Goal: Navigation & Orientation: Find specific page/section

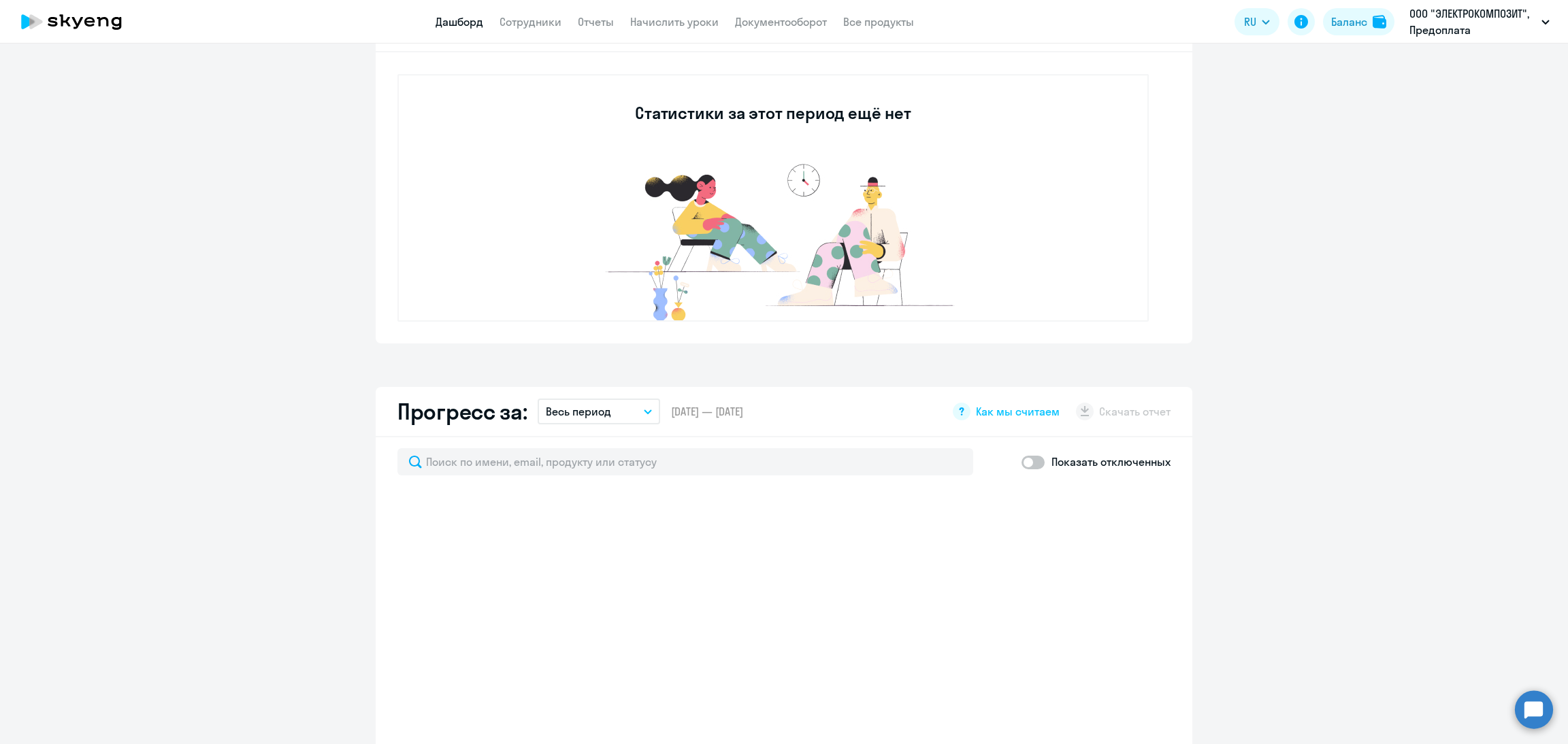
scroll to position [714, 0]
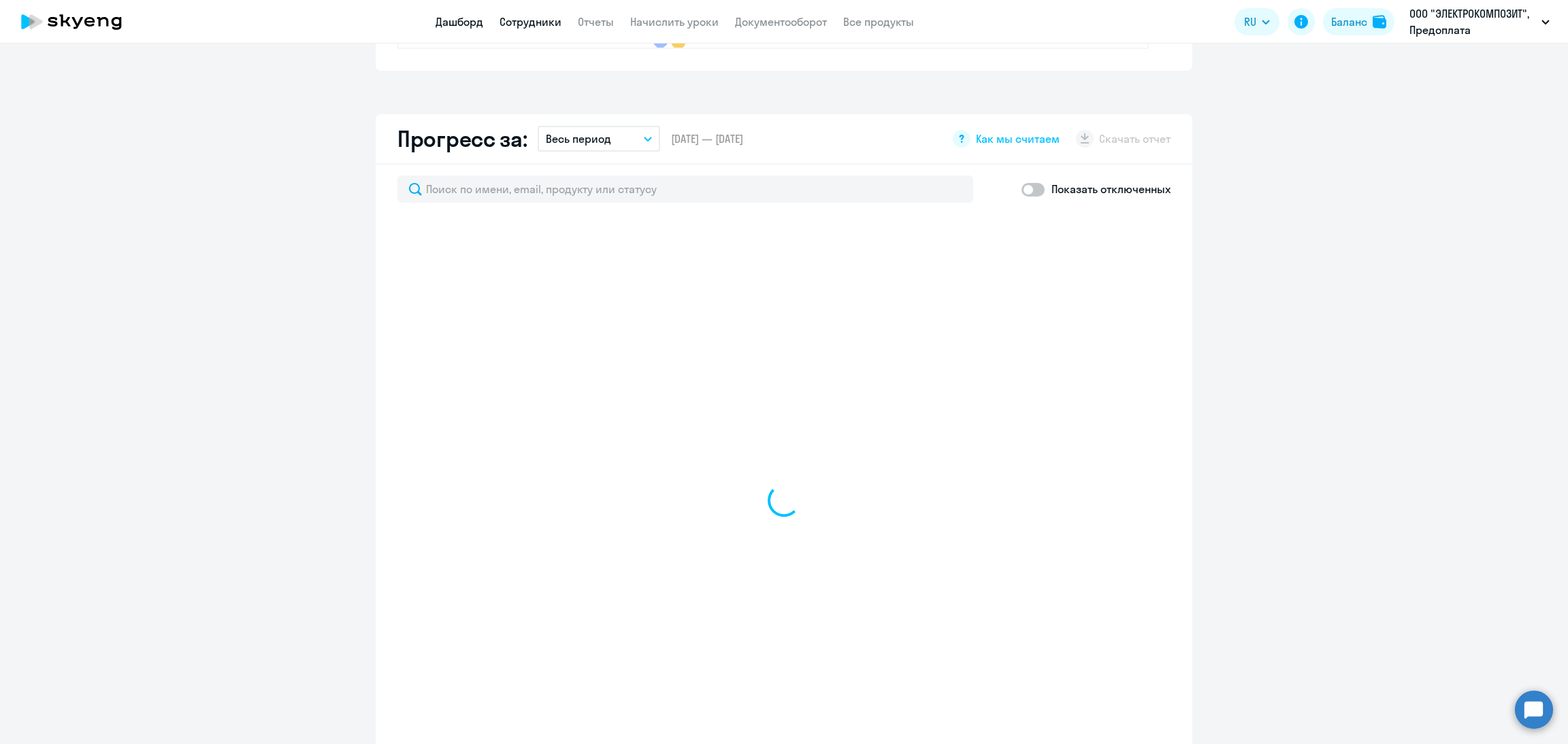
click at [516, 22] on link "Сотрудники" at bounding box center [531, 22] width 62 height 14
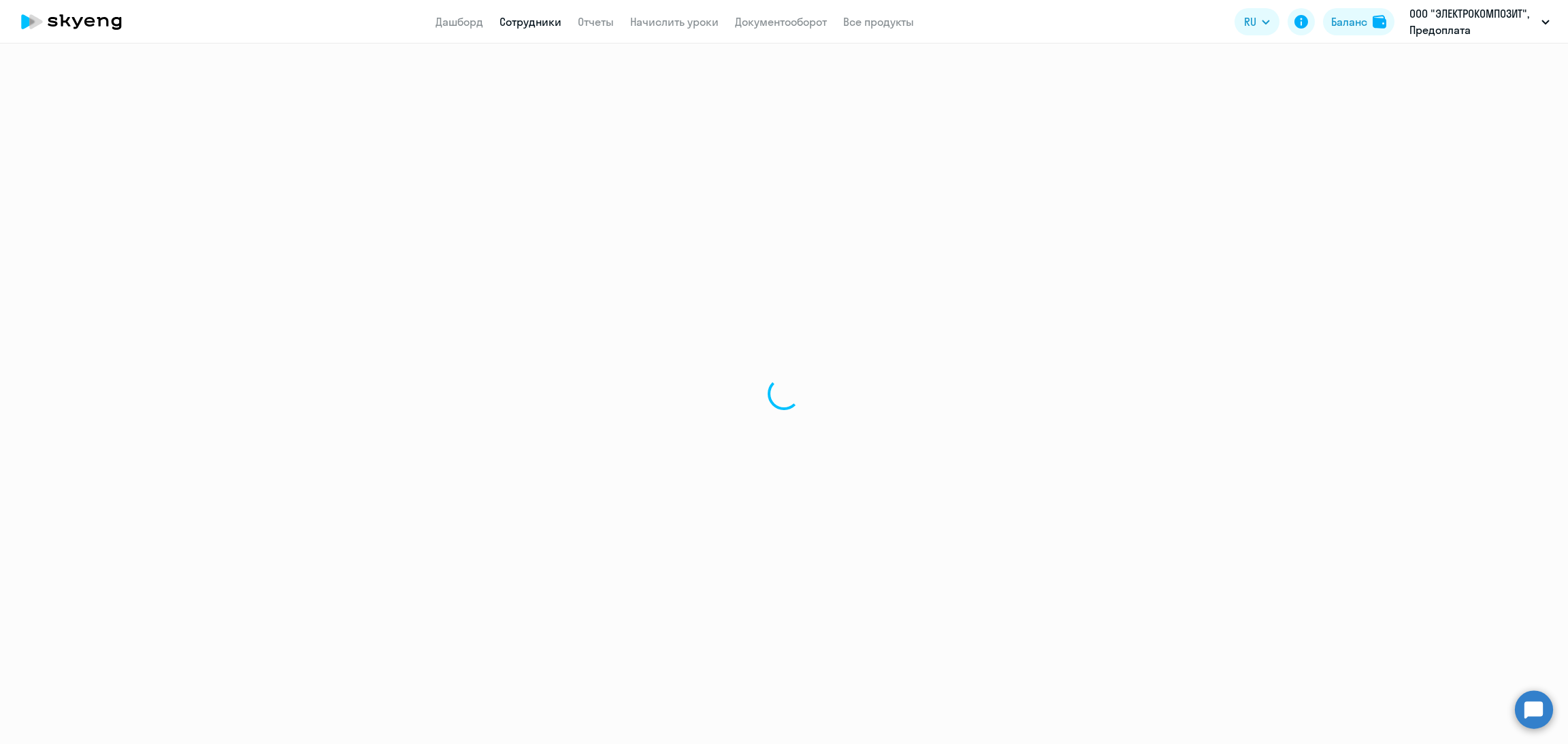
select select "30"
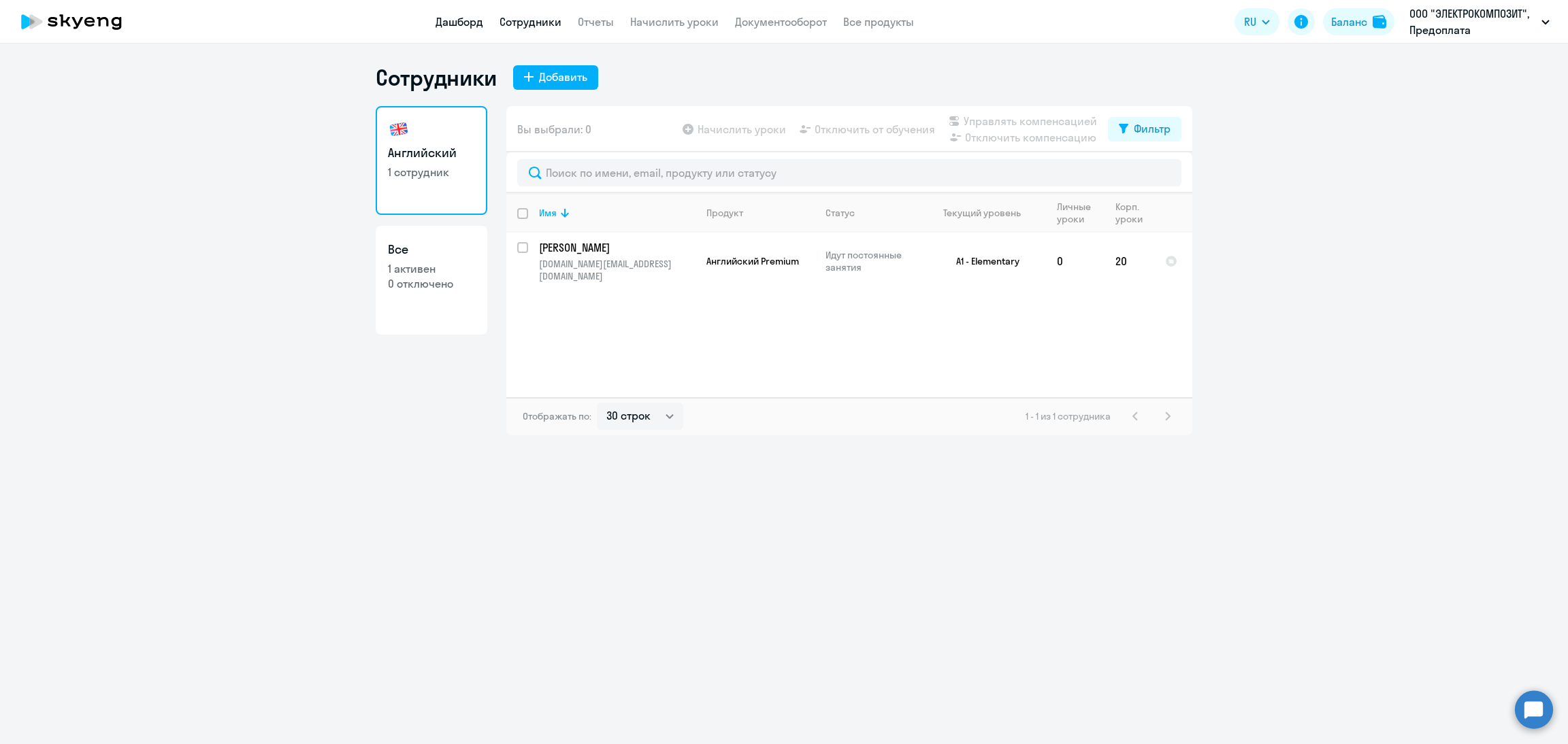
click at [457, 18] on link "Дашборд" at bounding box center [459, 22] width 48 height 14
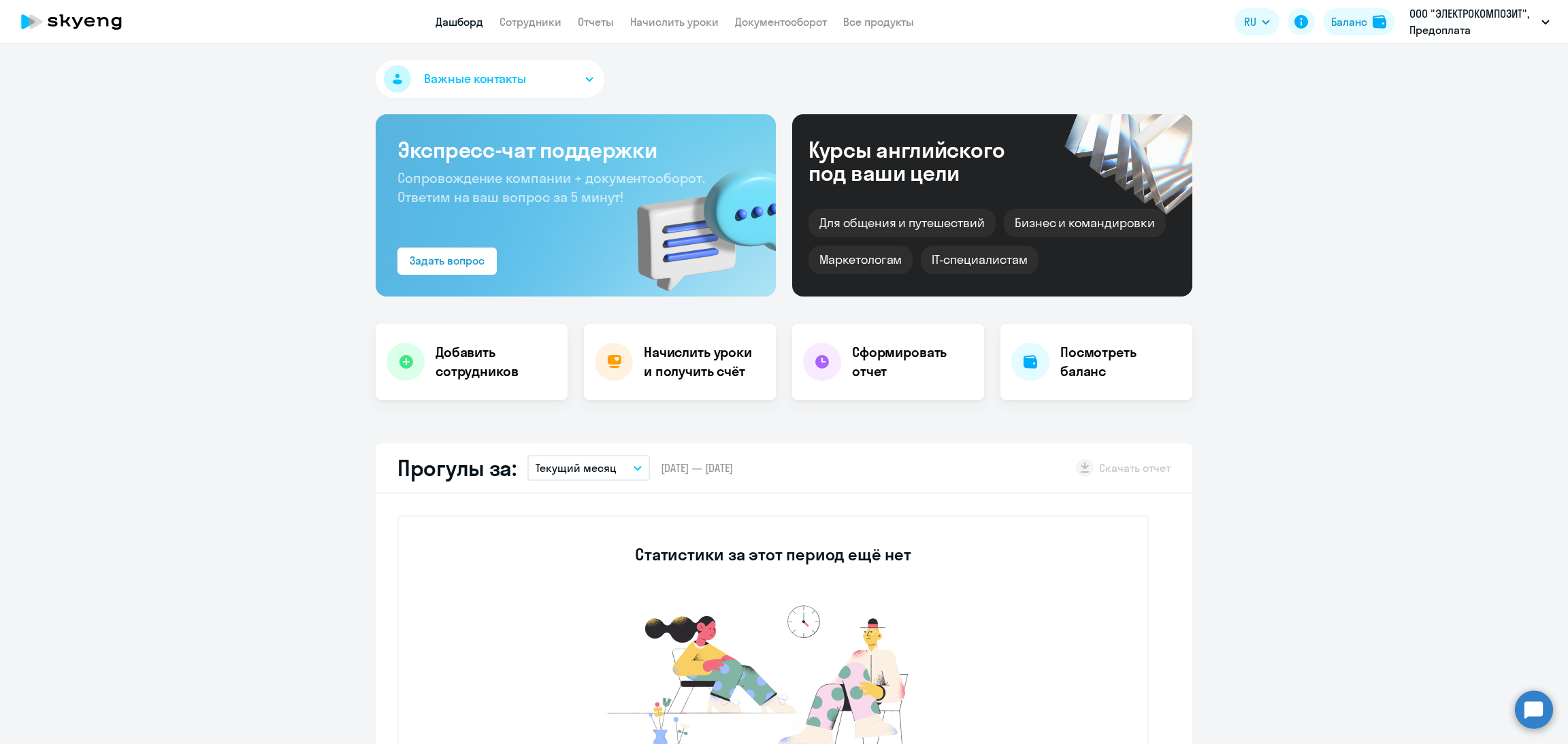
select select "30"
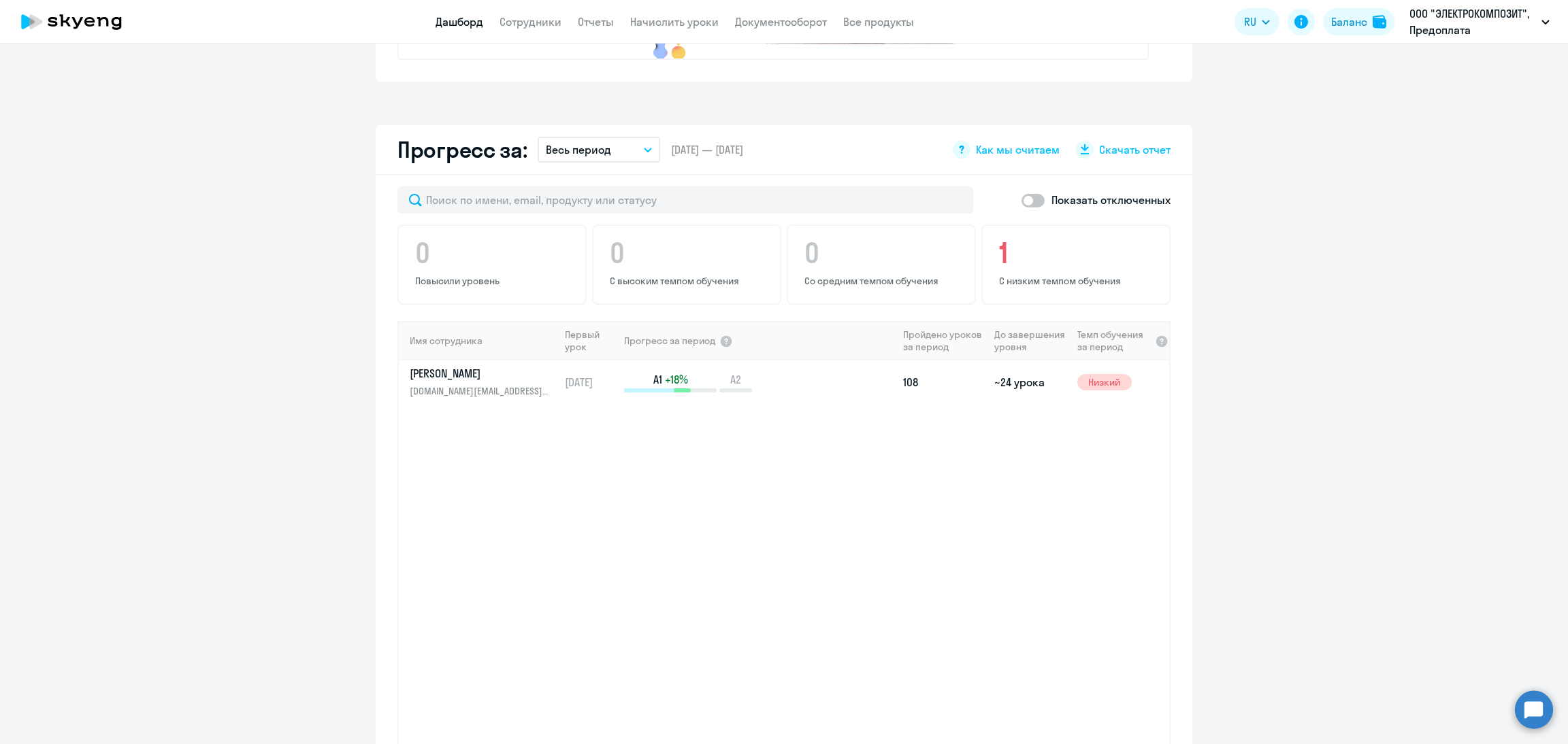
scroll to position [509, 0]
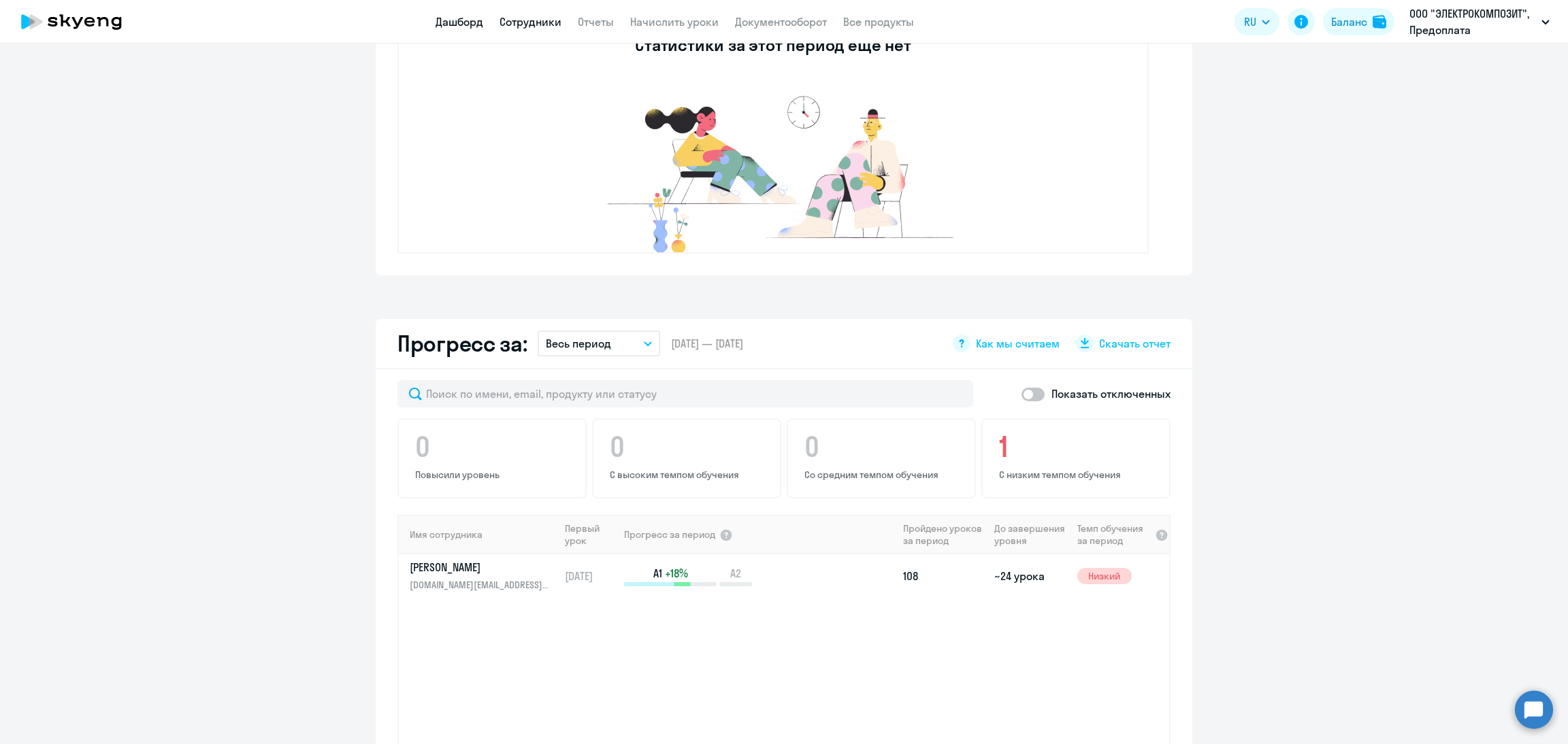
click at [531, 25] on link "Сотрудники" at bounding box center [531, 22] width 62 height 14
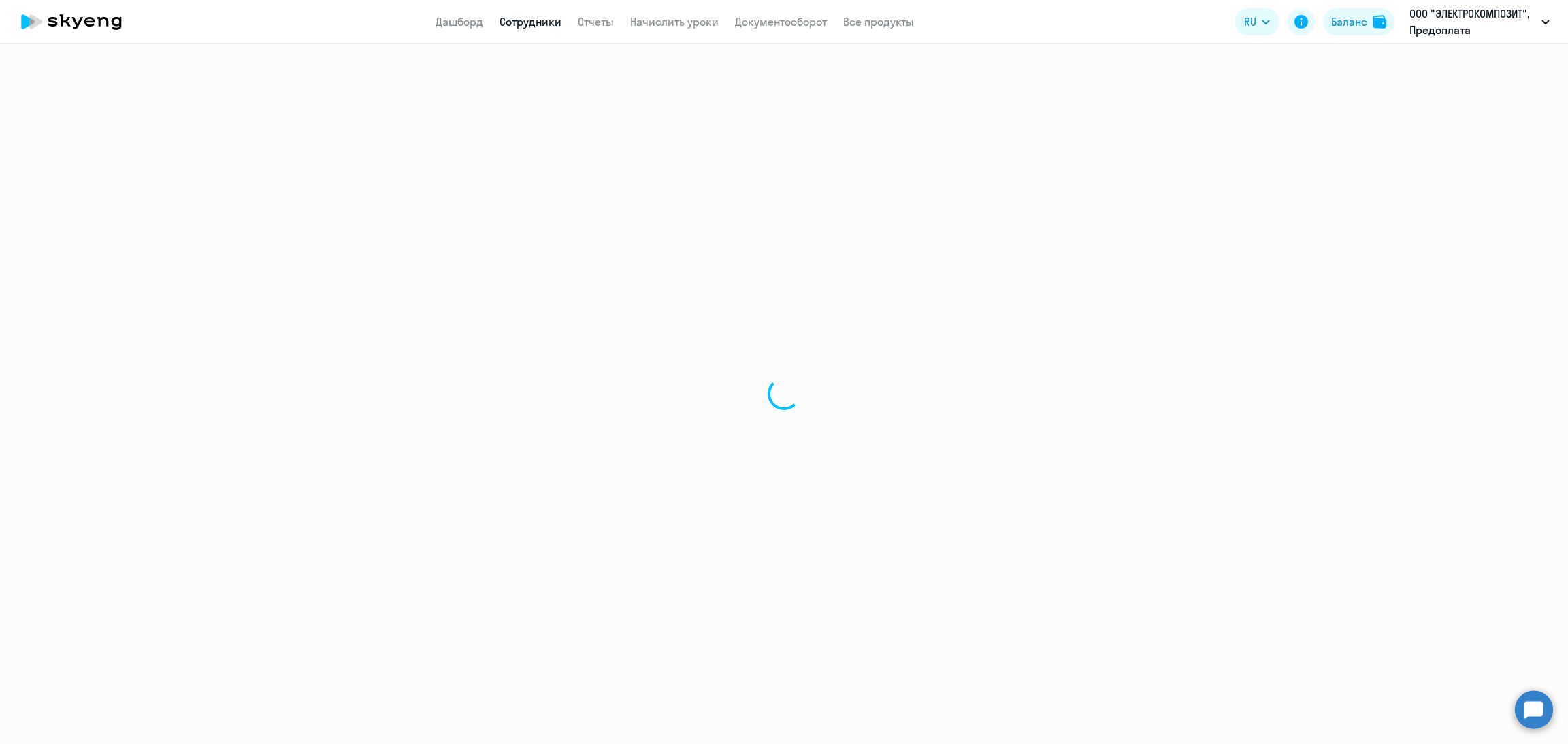
select select "30"
